Goal: Check status

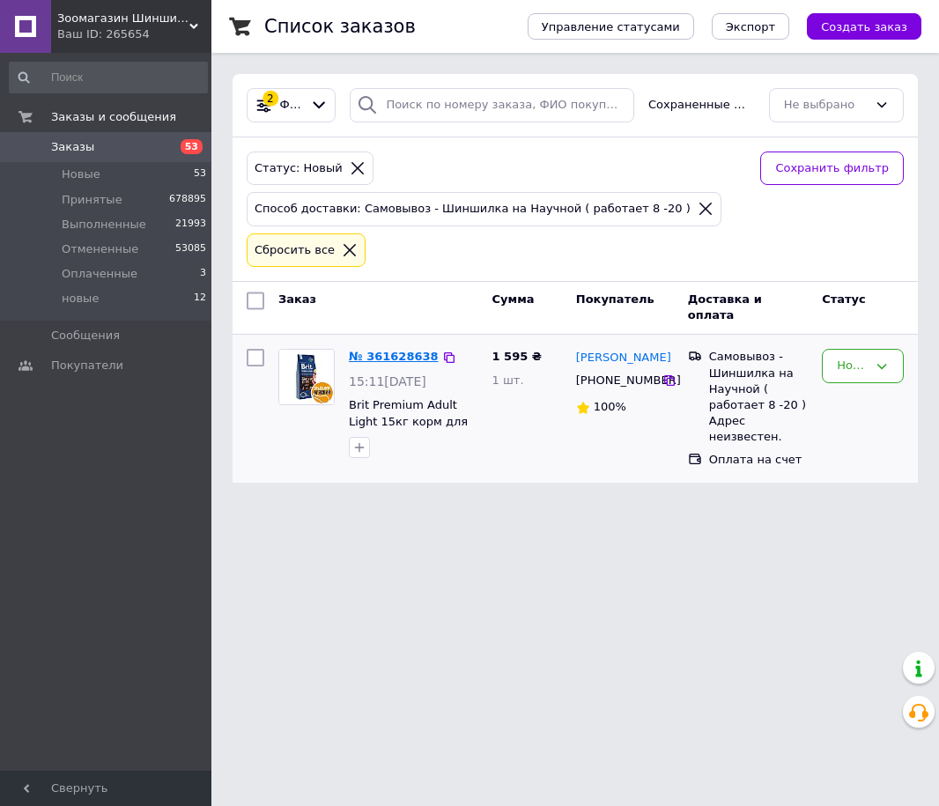
click at [381, 358] on link "№ 361628638" at bounding box center [394, 356] width 90 height 13
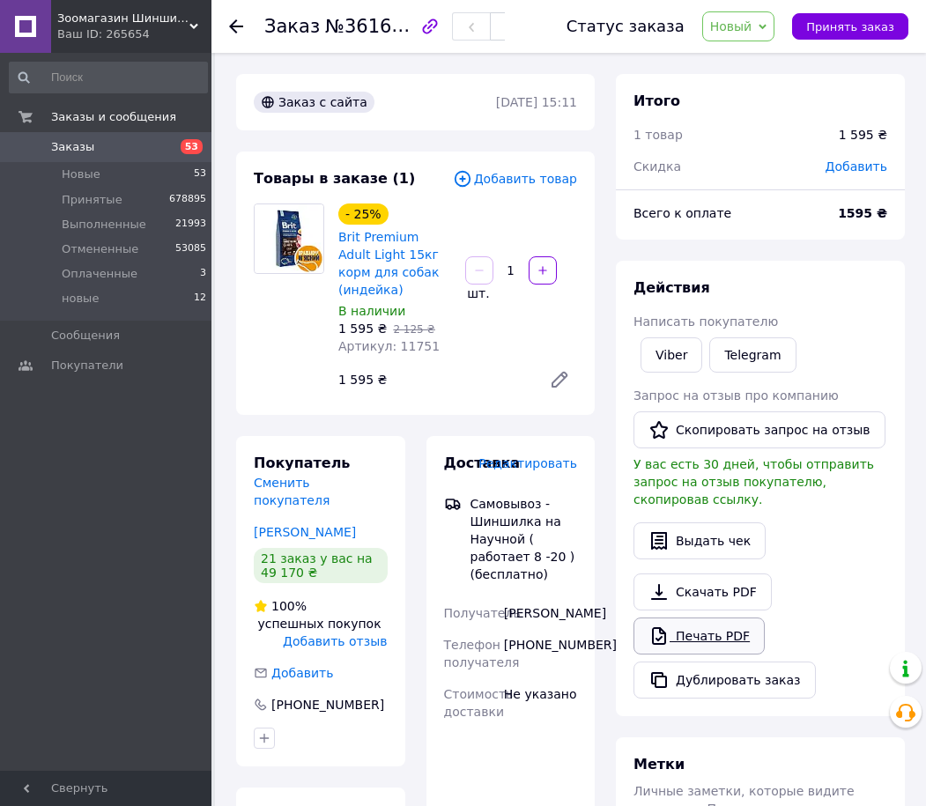
click at [680, 618] on link "Печать PDF" at bounding box center [699, 636] width 131 height 37
click at [737, 25] on span "Новый" at bounding box center [731, 26] width 42 height 14
click at [740, 60] on li "Принят" at bounding box center [749, 61] width 93 height 26
click at [597, 512] on div "Доставка Редактировать Самовывоз - Шиншилка на Научной ( работает 8 -20 ) (бесп…" at bounding box center [511, 664] width 190 height 456
drag, startPoint x: 534, startPoint y: 646, endPoint x: 600, endPoint y: 644, distance: 66.1
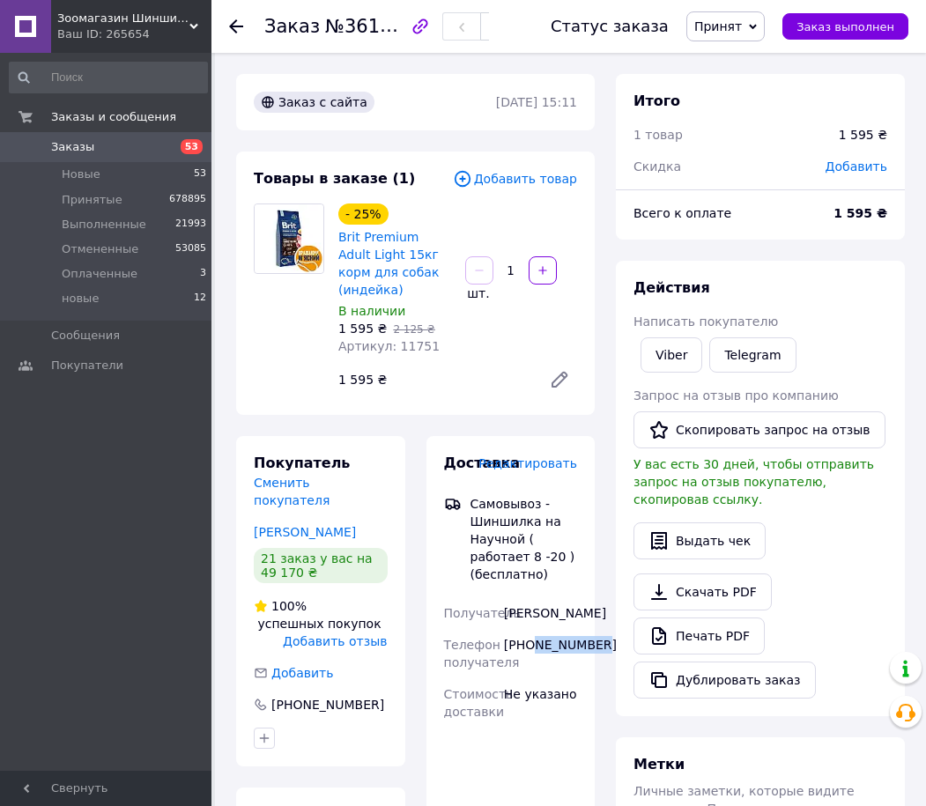
click at [600, 644] on div "Доставка Редактировать Самовывоз - Шиншилка на Научной ( работает 8 -20 ) (бесп…" at bounding box center [511, 664] width 190 height 456
copy div "509607060"
